Goal: Information Seeking & Learning: Check status

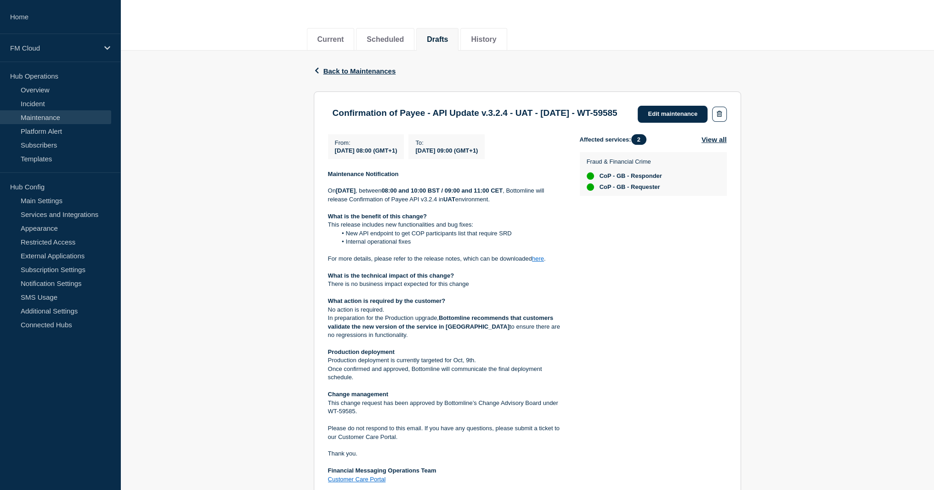
scroll to position [138, 0]
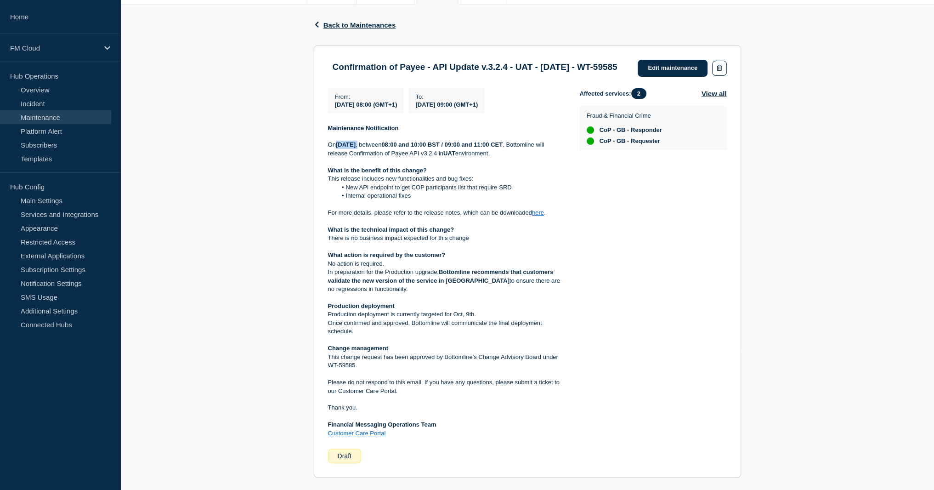
drag, startPoint x: 339, startPoint y: 156, endPoint x: 422, endPoint y: 155, distance: 83.2
click at [422, 155] on p "On Monday 29th September 2025 , between 08:00 and 10:00 BST / 09:00 and 11:00 C…" at bounding box center [446, 149] width 237 height 17
drag, startPoint x: 375, startPoint y: 327, endPoint x: 503, endPoint y: 329, distance: 128.2
click at [503, 318] on p "Production deployment is currently targeted for Oct, 9th." at bounding box center [446, 314] width 237 height 8
click at [559, 318] on p "Production deployment is currently targeted for Oct, 9th." at bounding box center [446, 314] width 237 height 8
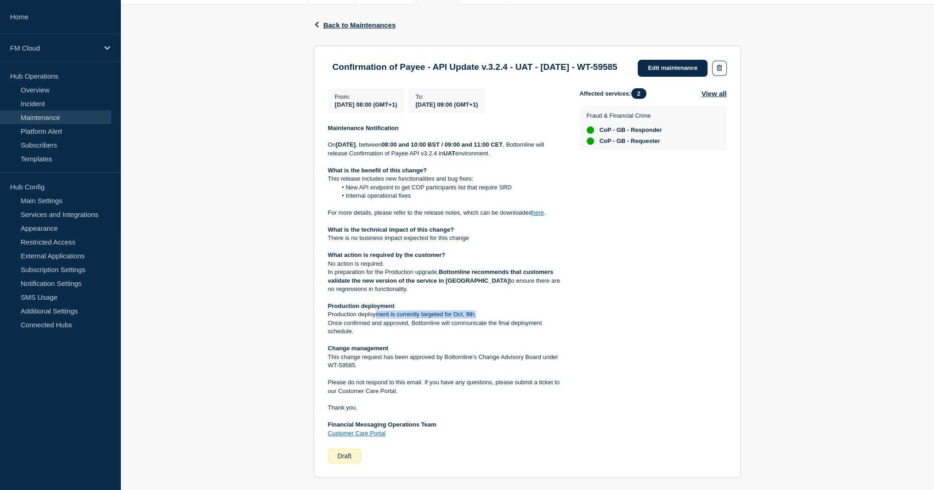
click at [438, 318] on p "Production deployment is currently targeted for Oct, 9th." at bounding box center [446, 314] width 237 height 8
drag, startPoint x: 498, startPoint y: 323, endPoint x: 329, endPoint y: 326, distance: 168.7
click at [329, 318] on p "Production deployment is currently targeted for Oct, 9th." at bounding box center [446, 314] width 237 height 8
click at [728, 254] on section "Confirmation of Payee - API Update v.3.2.4 - UAT - 29/SEP/2025 - WT-59585 Edit …" at bounding box center [527, 261] width 427 height 432
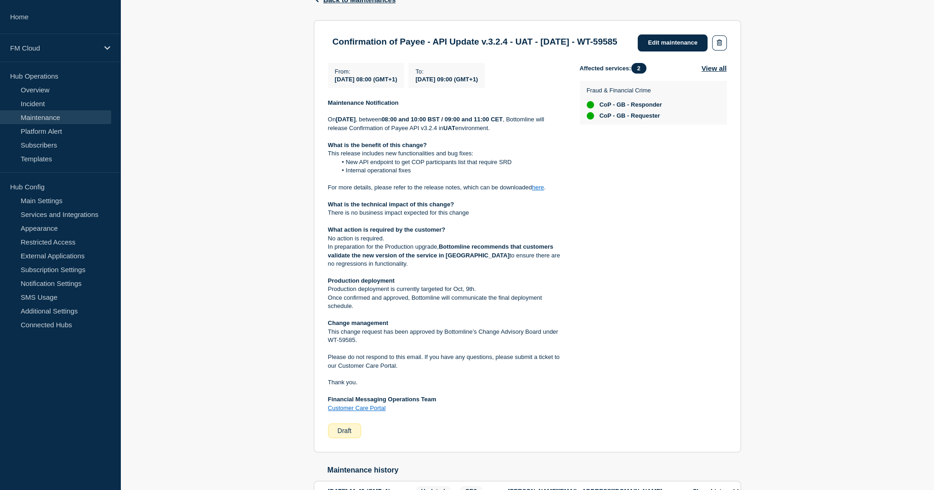
scroll to position [184, 0]
